Goal: Task Accomplishment & Management: Manage account settings

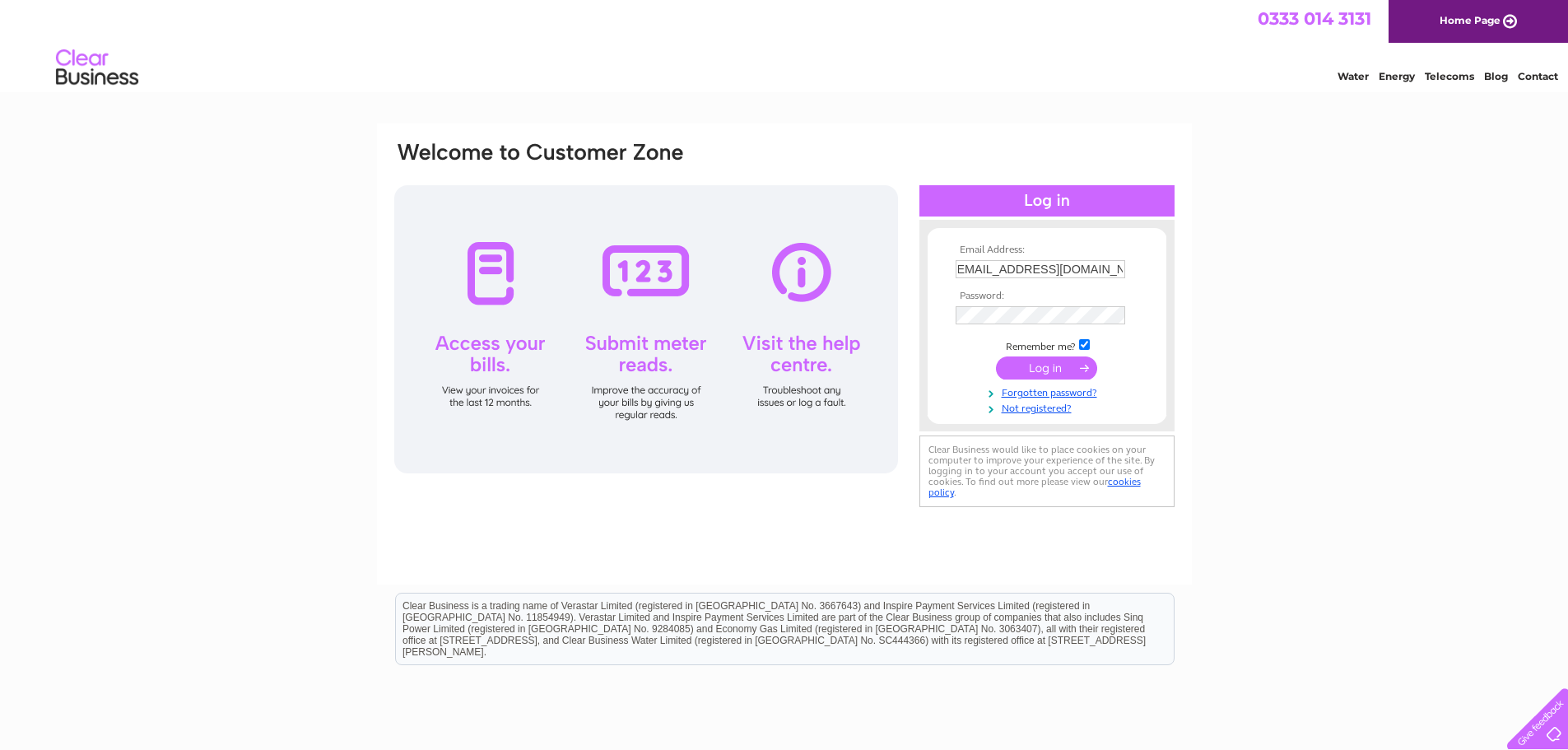
click at [1035, 369] on input "submit" at bounding box center [1047, 368] width 101 height 23
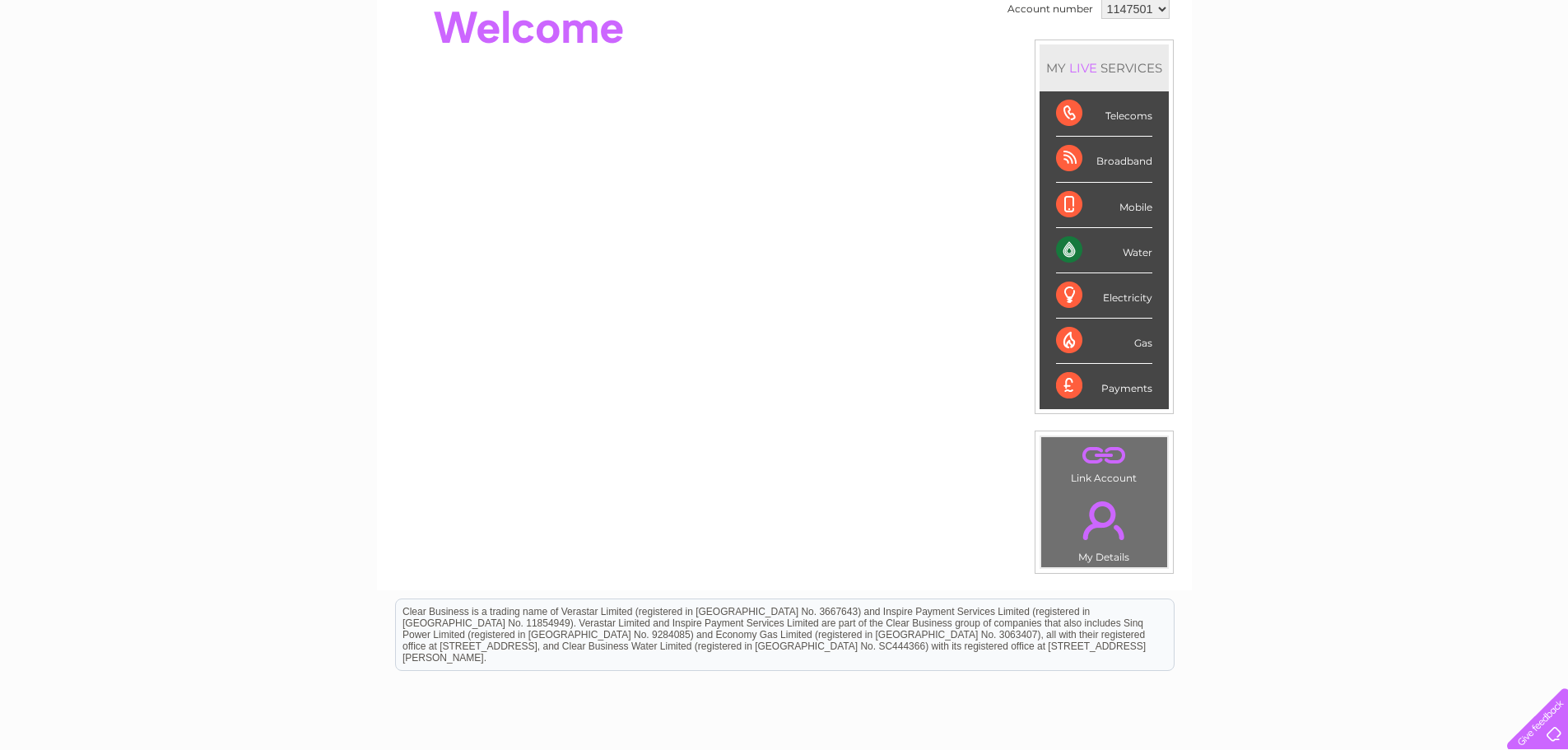
scroll to position [83, 0]
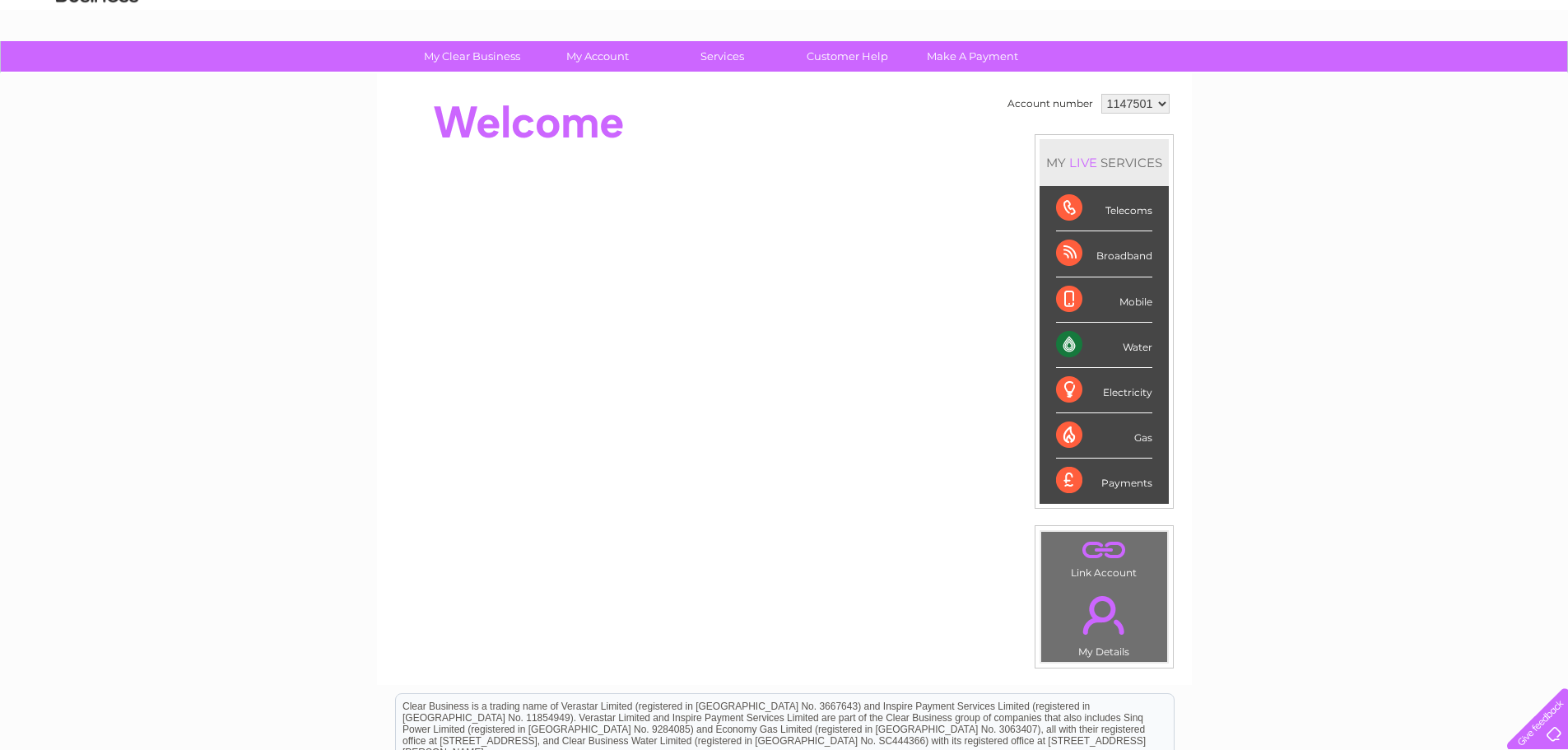
click at [1100, 621] on link "." at bounding box center [1104, 615] width 118 height 57
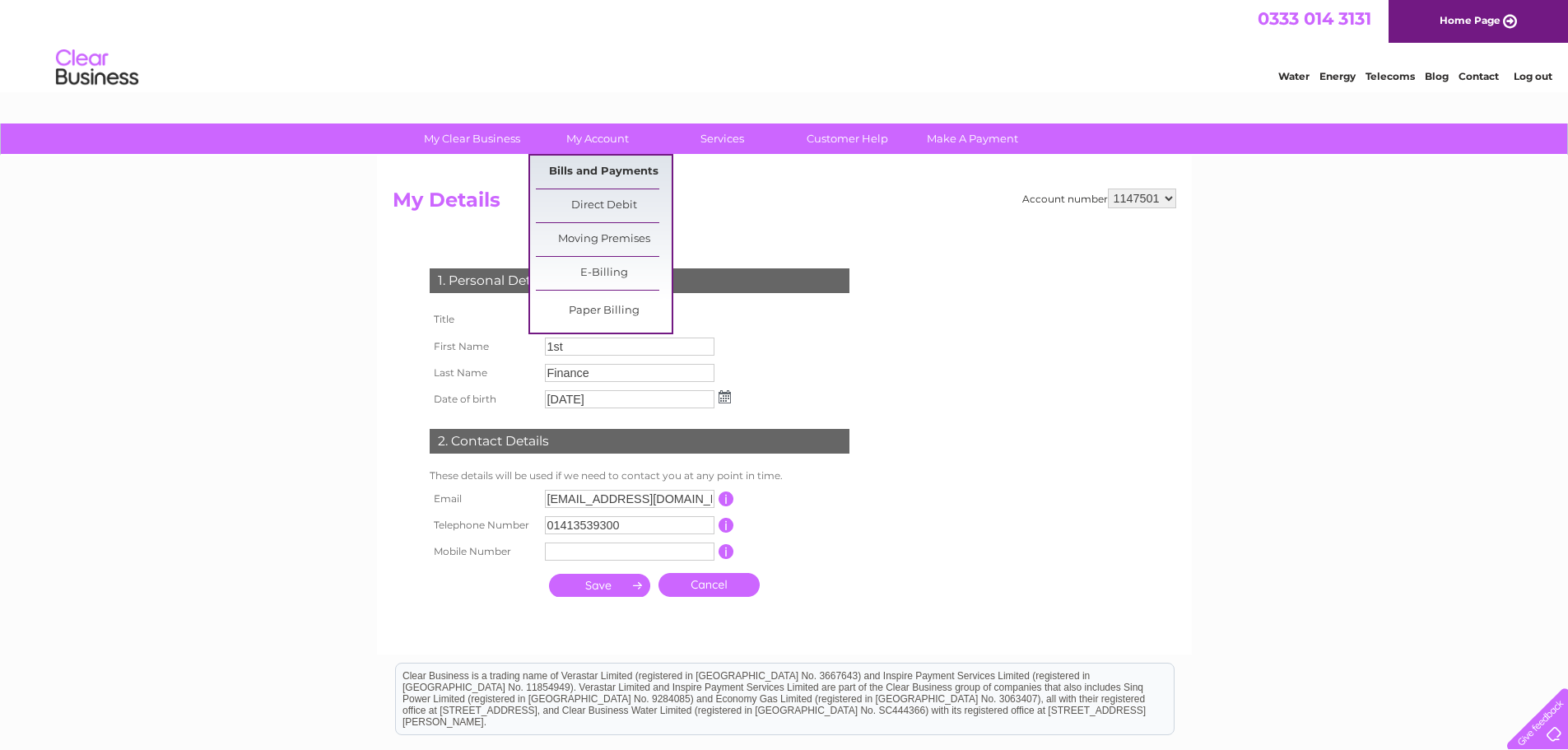
click at [614, 176] on link "Bills and Payments" at bounding box center [604, 172] width 136 height 33
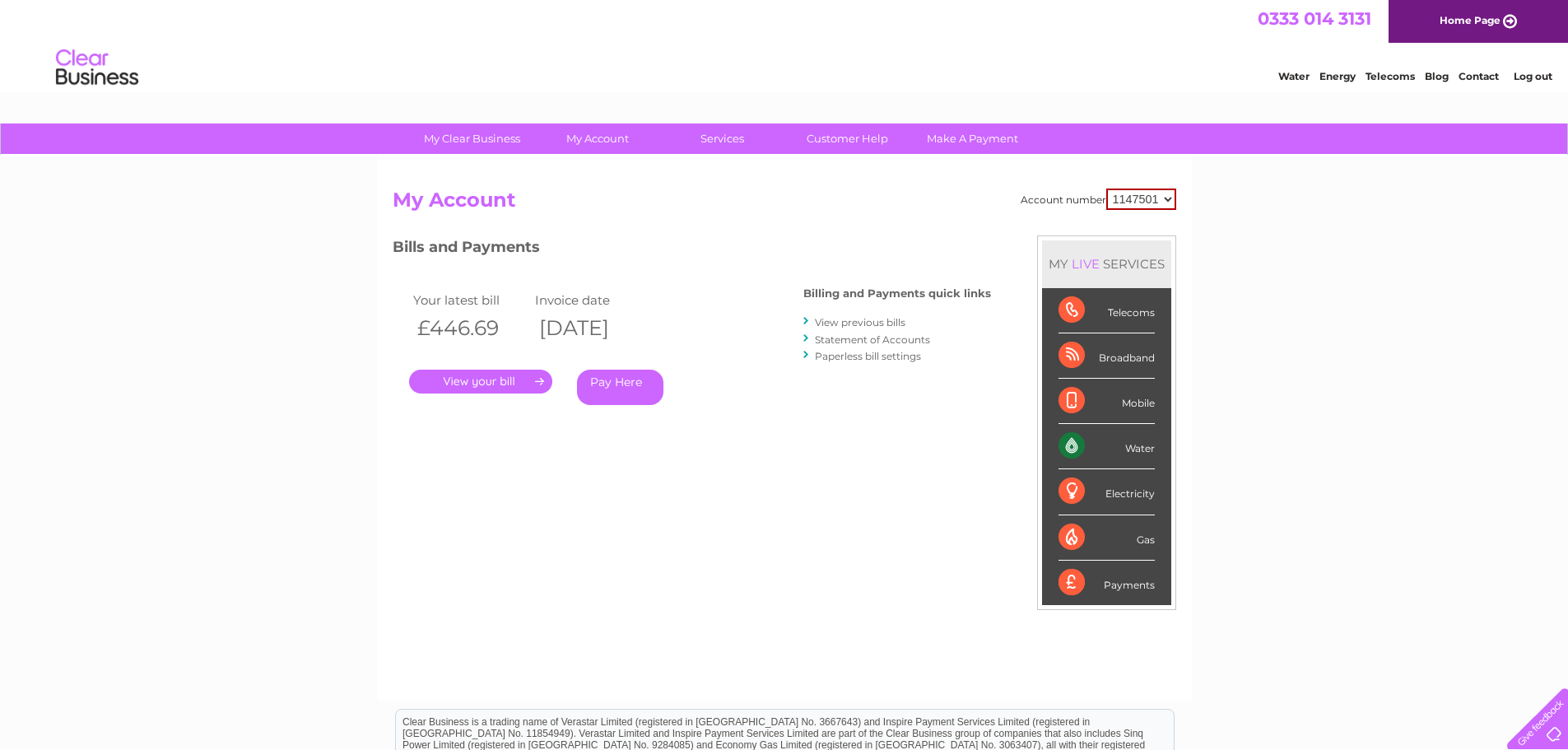
click at [504, 383] on link "." at bounding box center [481, 381] width 143 height 24
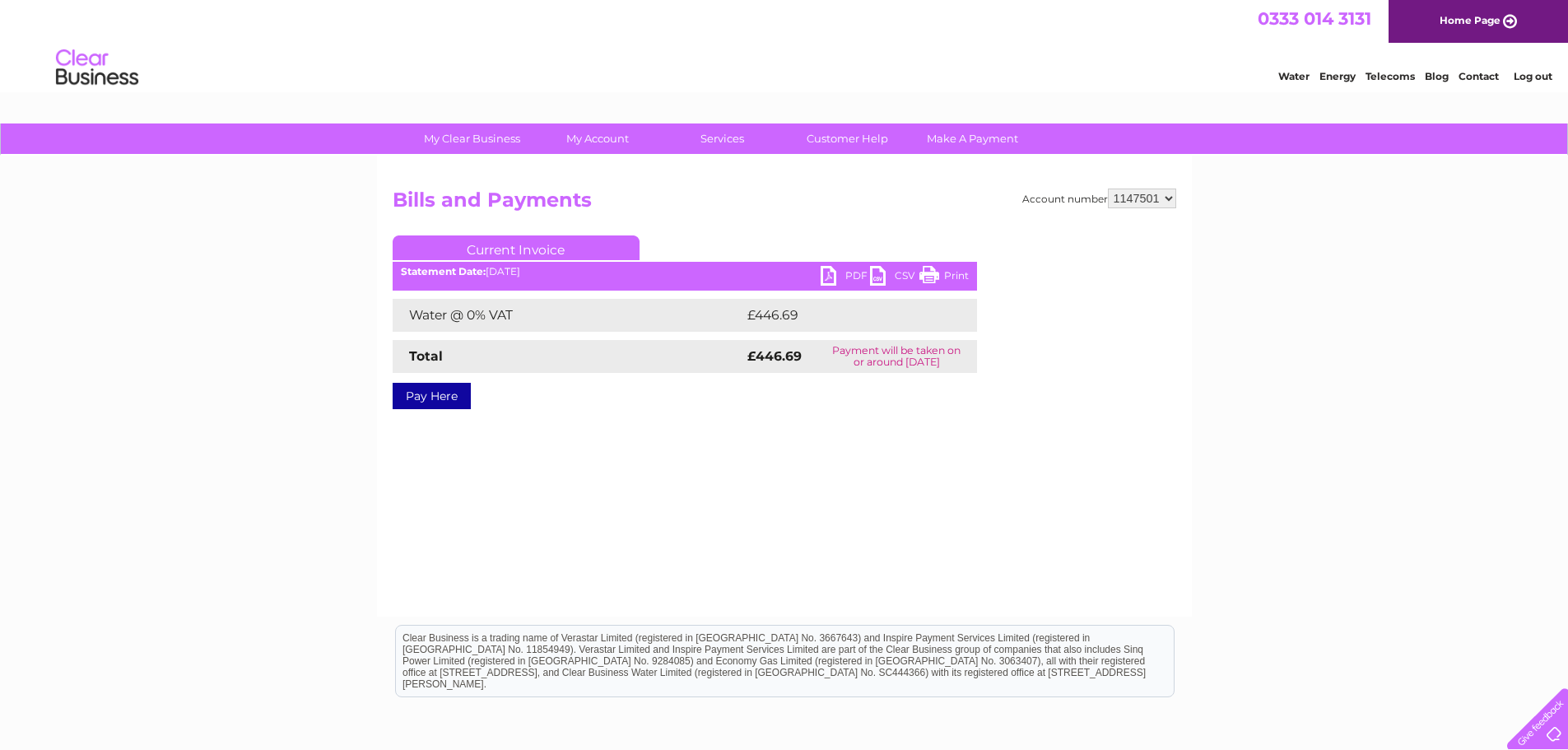
click at [841, 273] on link "PDF" at bounding box center [845, 277] width 50 height 24
